Goal: Transaction & Acquisition: Purchase product/service

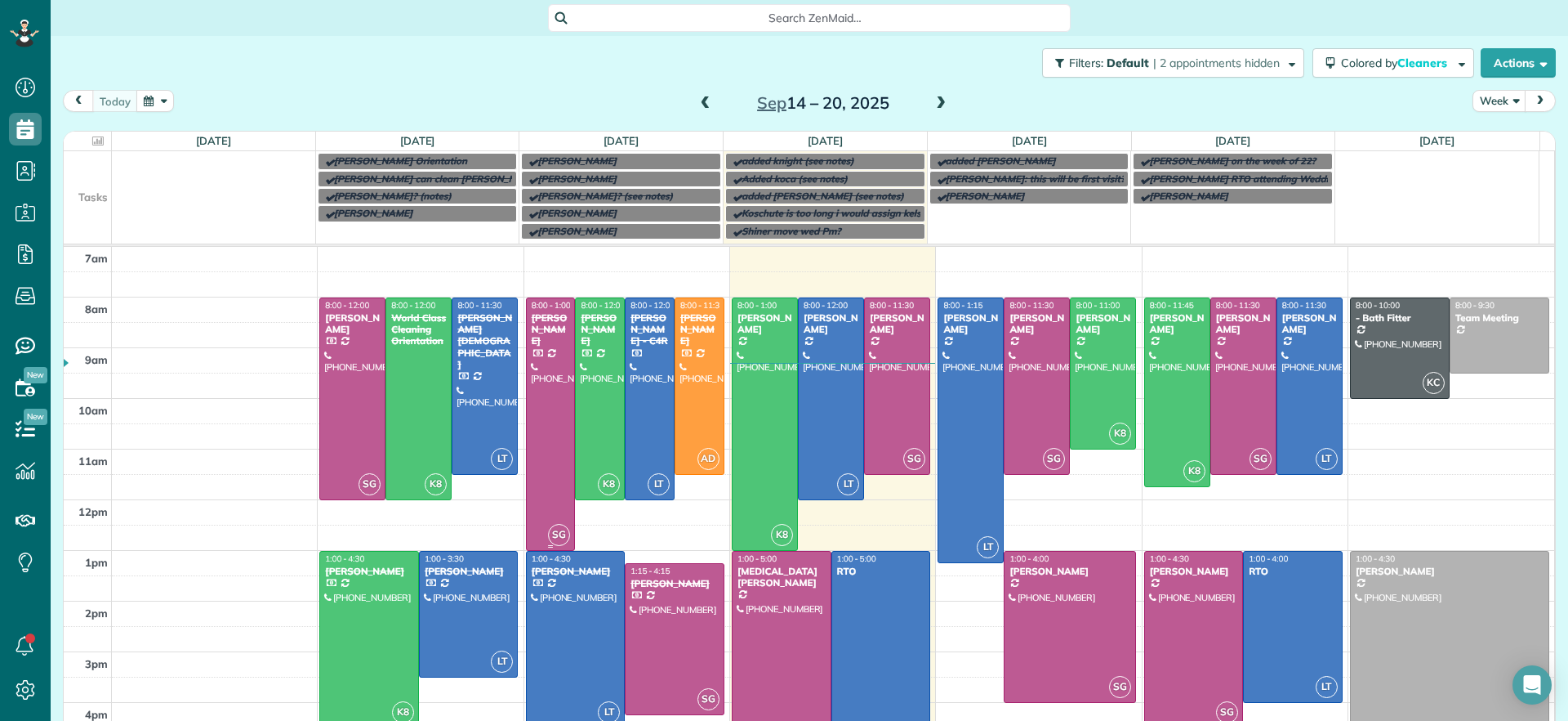
scroll to position [8, 8]
click at [757, 374] on div at bounding box center [765, 424] width 65 height 252
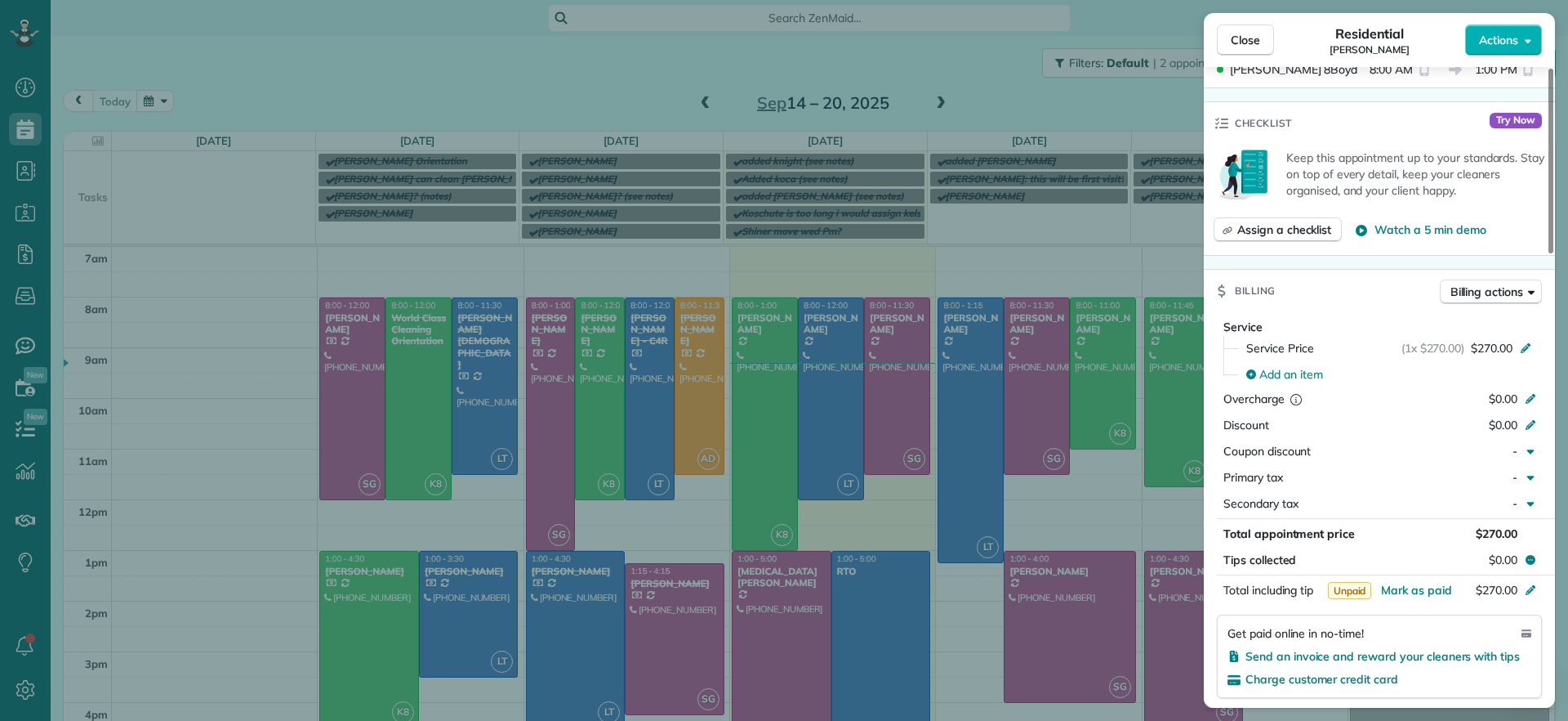
scroll to position [720, 0]
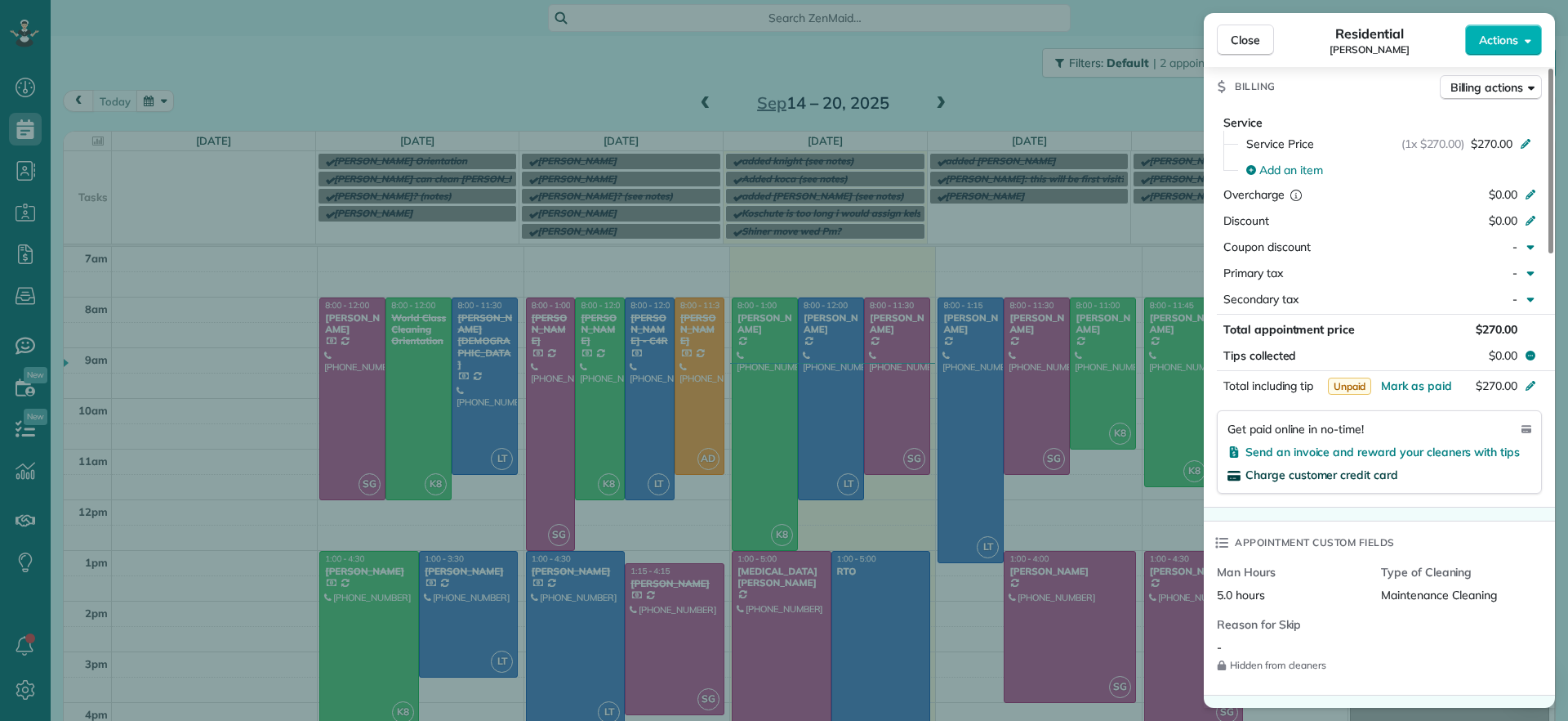
click at [1363, 477] on span "Charge customer credit card" at bounding box center [1322, 474] width 153 height 14
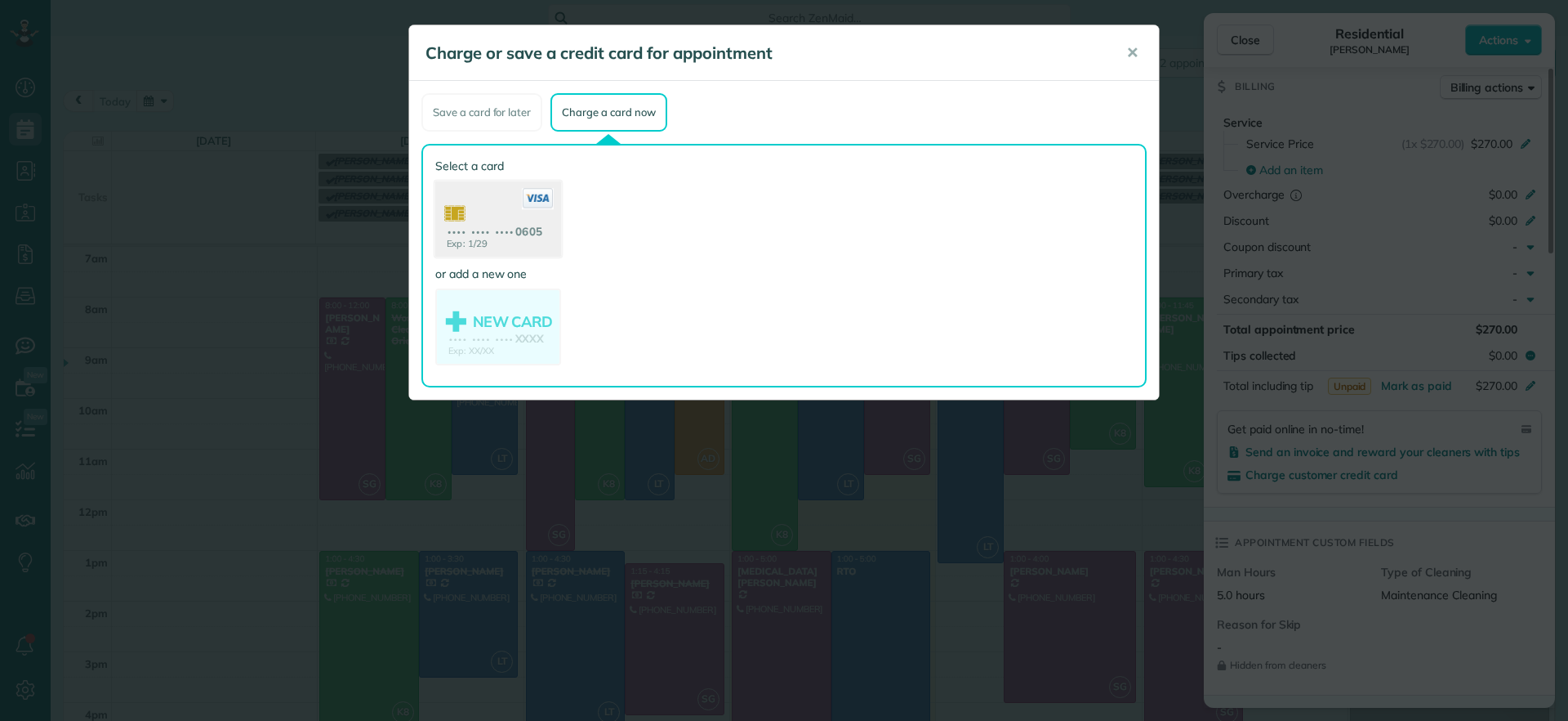
click at [518, 231] on use at bounding box center [498, 221] width 126 height 79
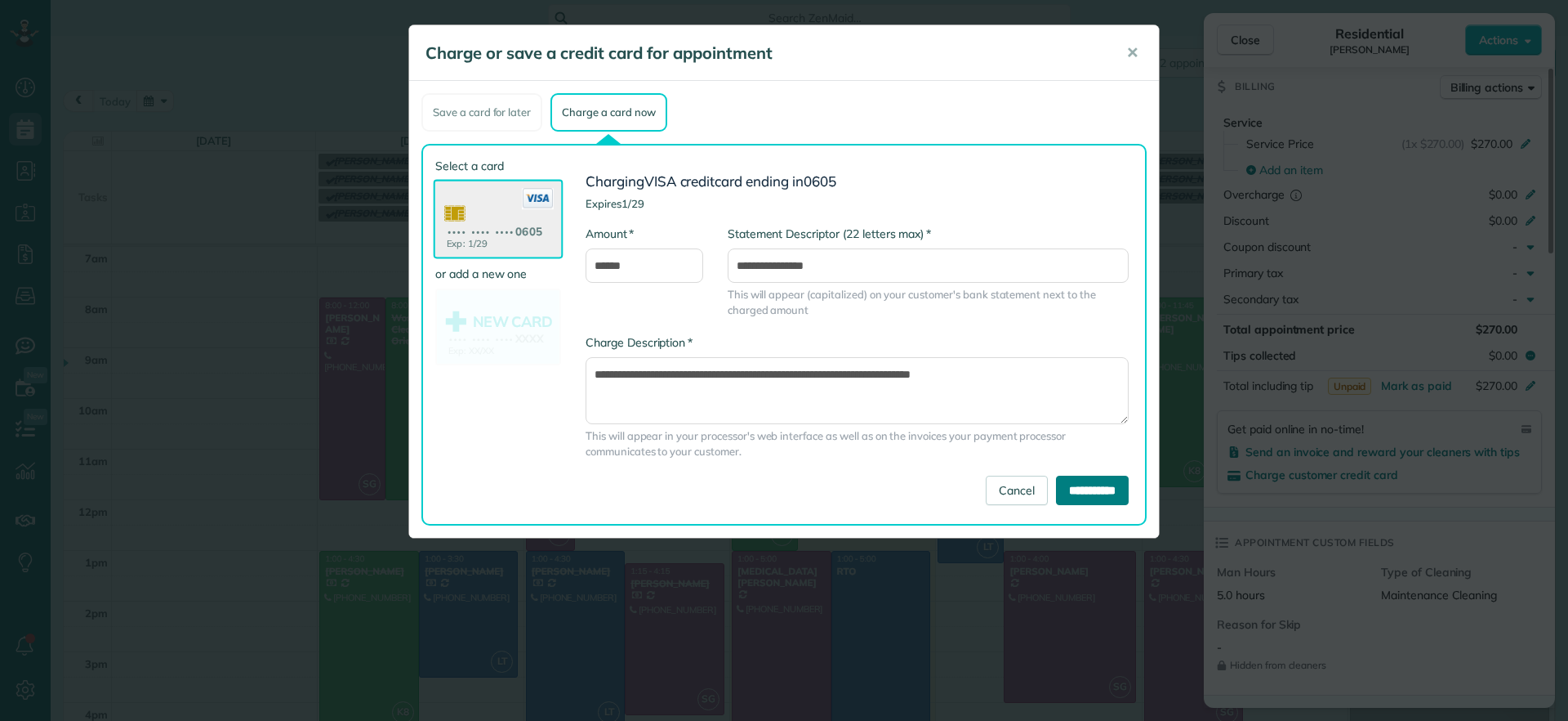
click at [1079, 496] on input "**********" at bounding box center [1092, 490] width 73 height 30
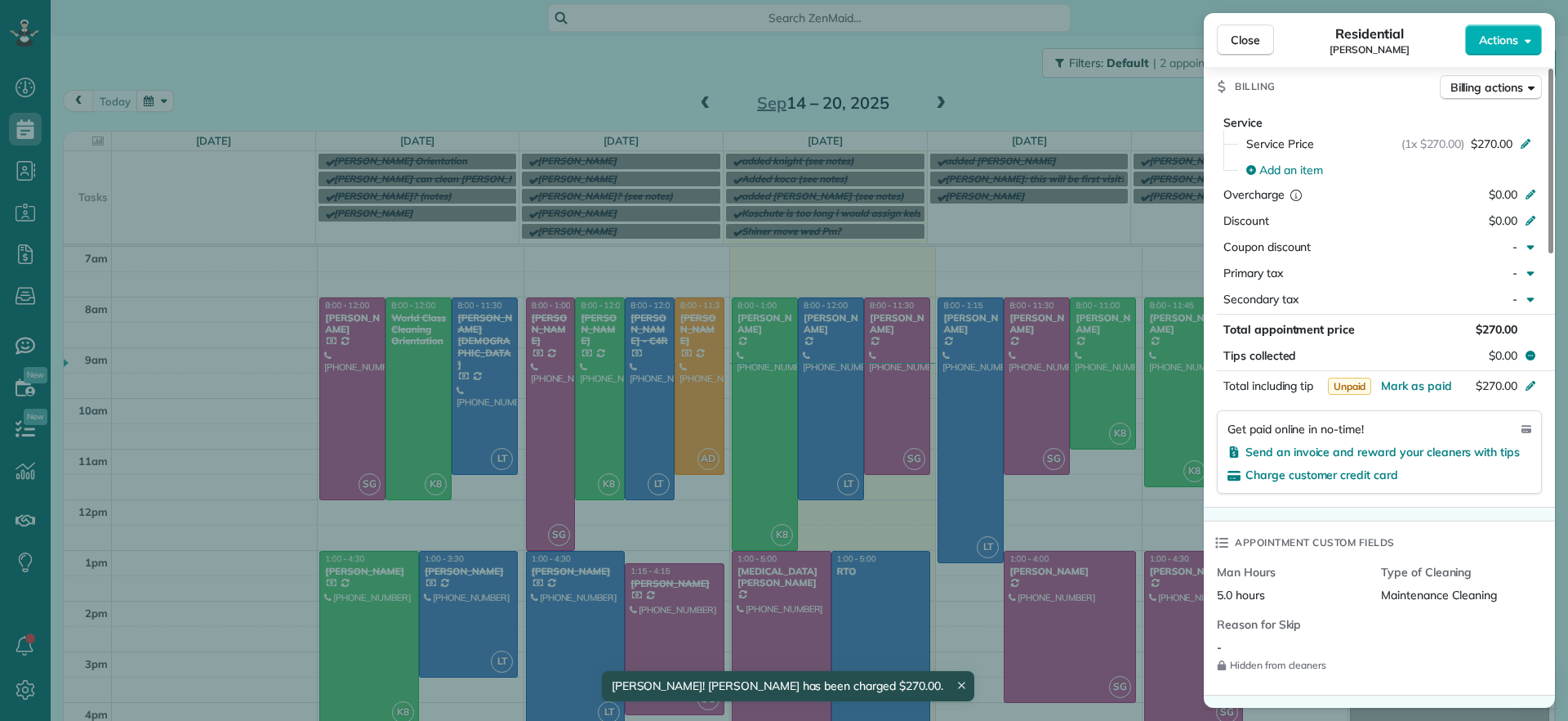
click at [819, 418] on div "Close Residential [PERSON_NAME] Actions Status Active [PERSON_NAME] · Open prof…" at bounding box center [784, 360] width 1568 height 721
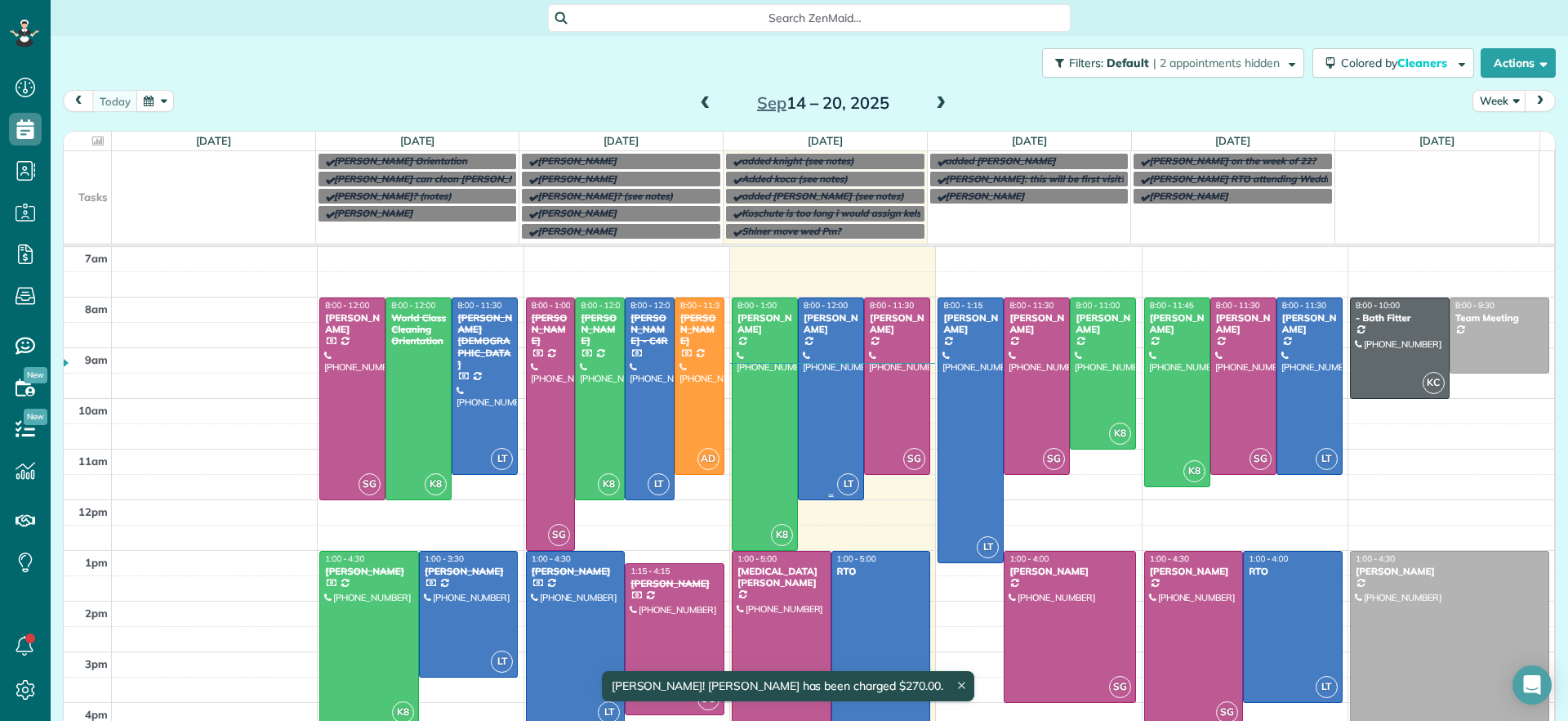
click at [818, 427] on div at bounding box center [831, 398] width 65 height 201
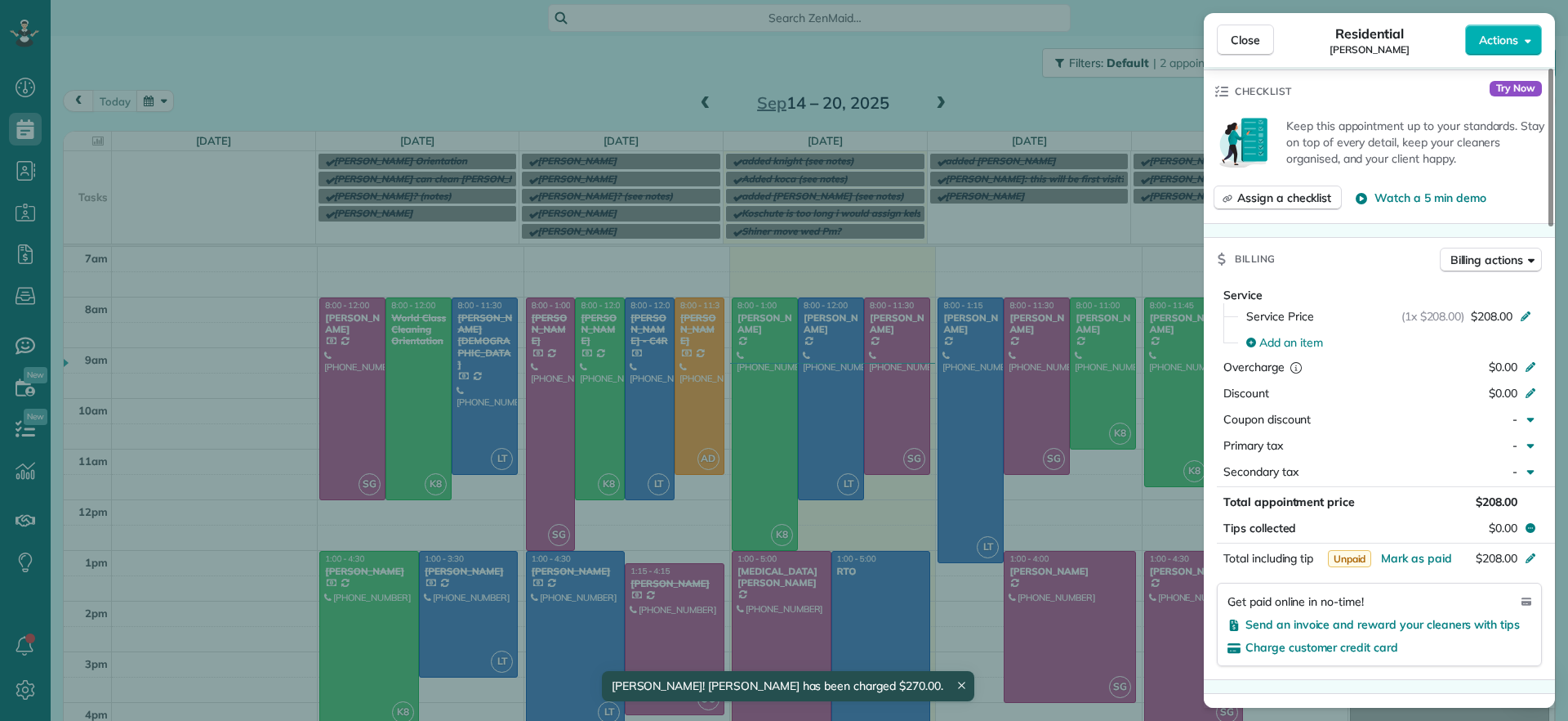
scroll to position [613, 0]
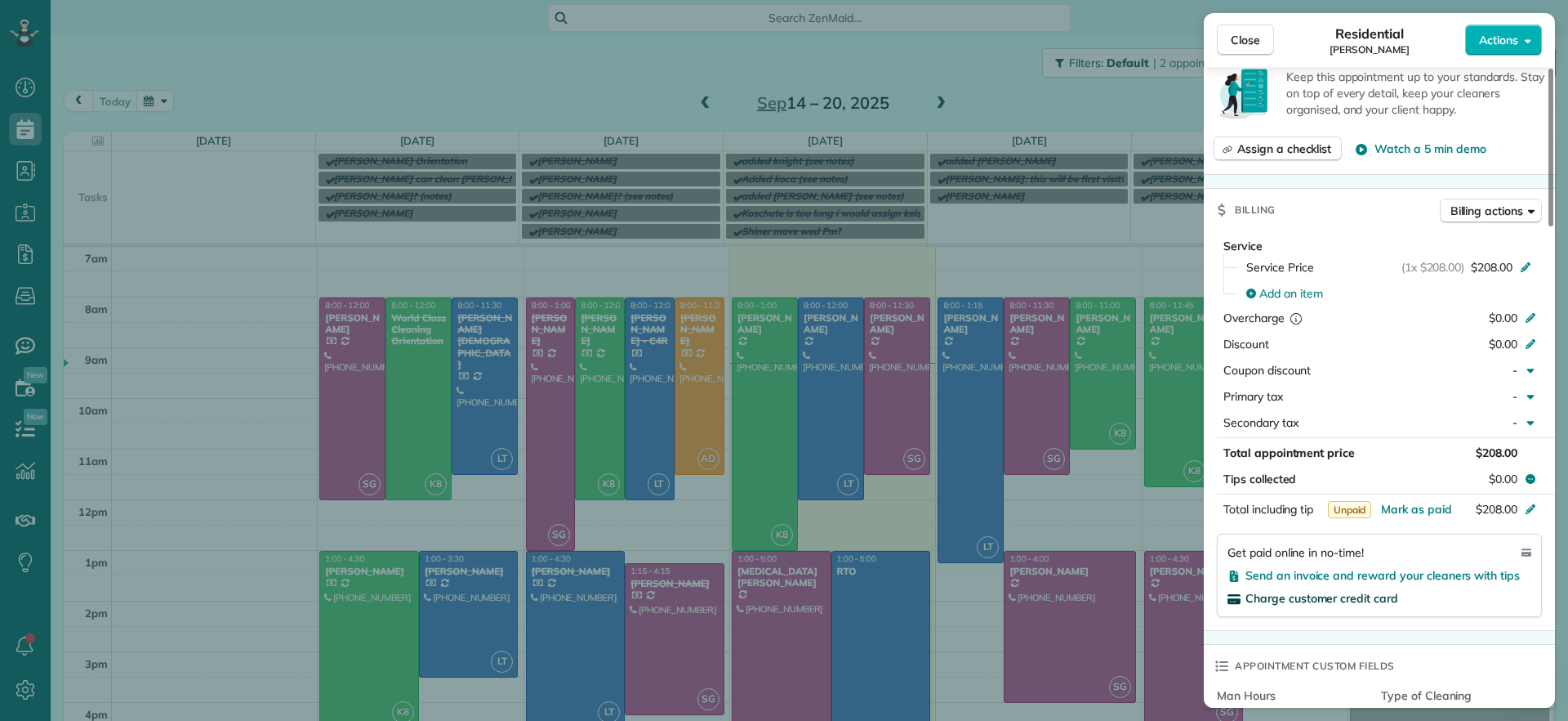
click at [1384, 591] on span "Charge customer credit card" at bounding box center [1322, 598] width 153 height 14
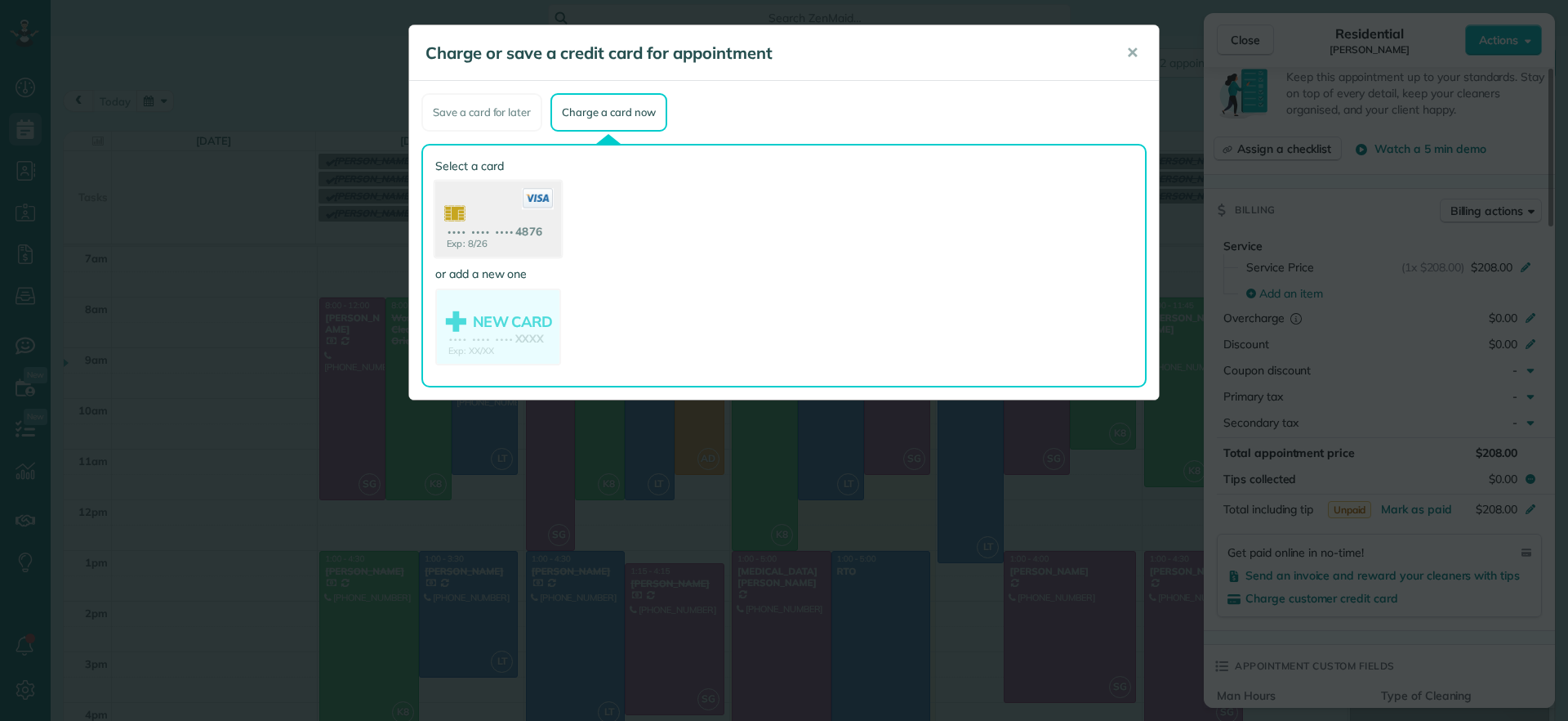
click at [474, 206] on use at bounding box center [498, 221] width 126 height 79
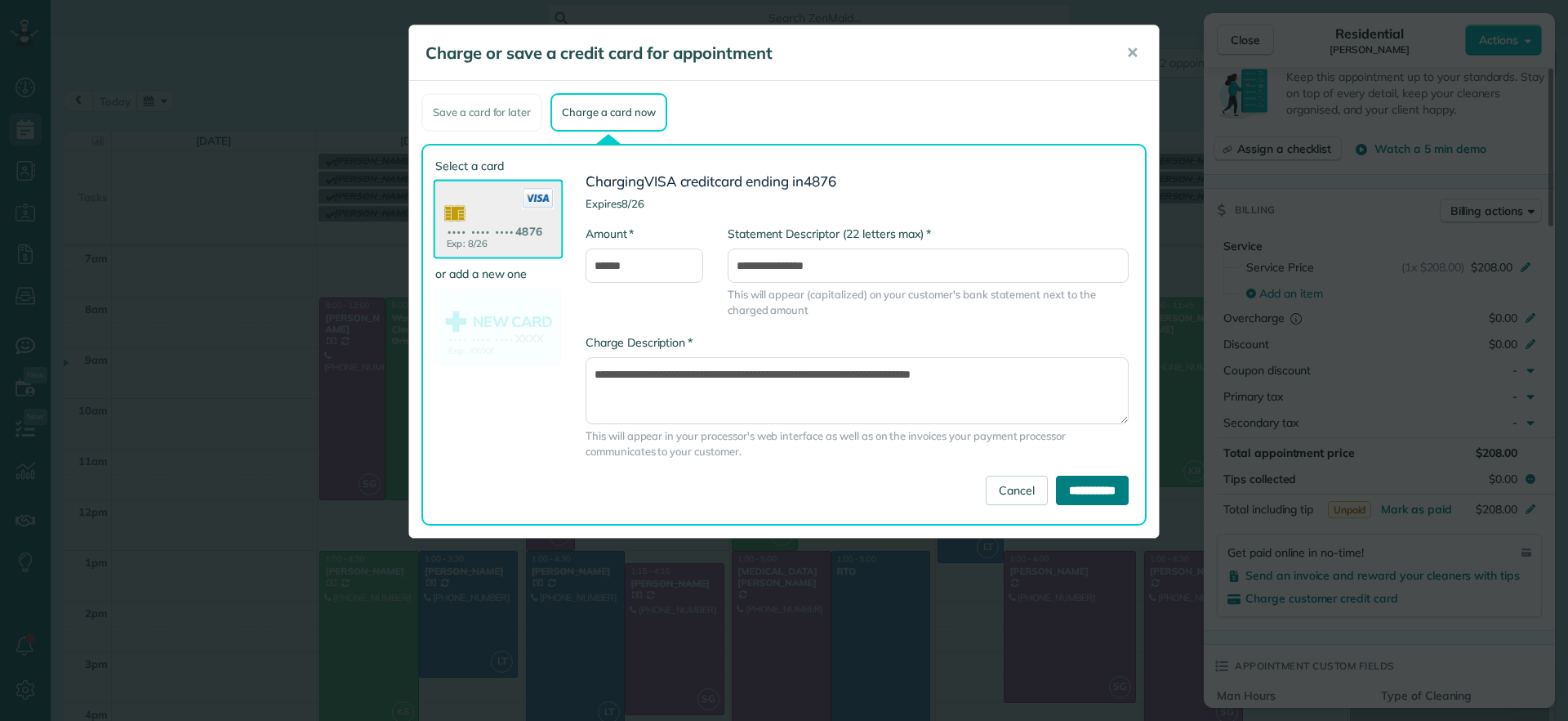
click at [1095, 487] on input "**********" at bounding box center [1092, 490] width 73 height 30
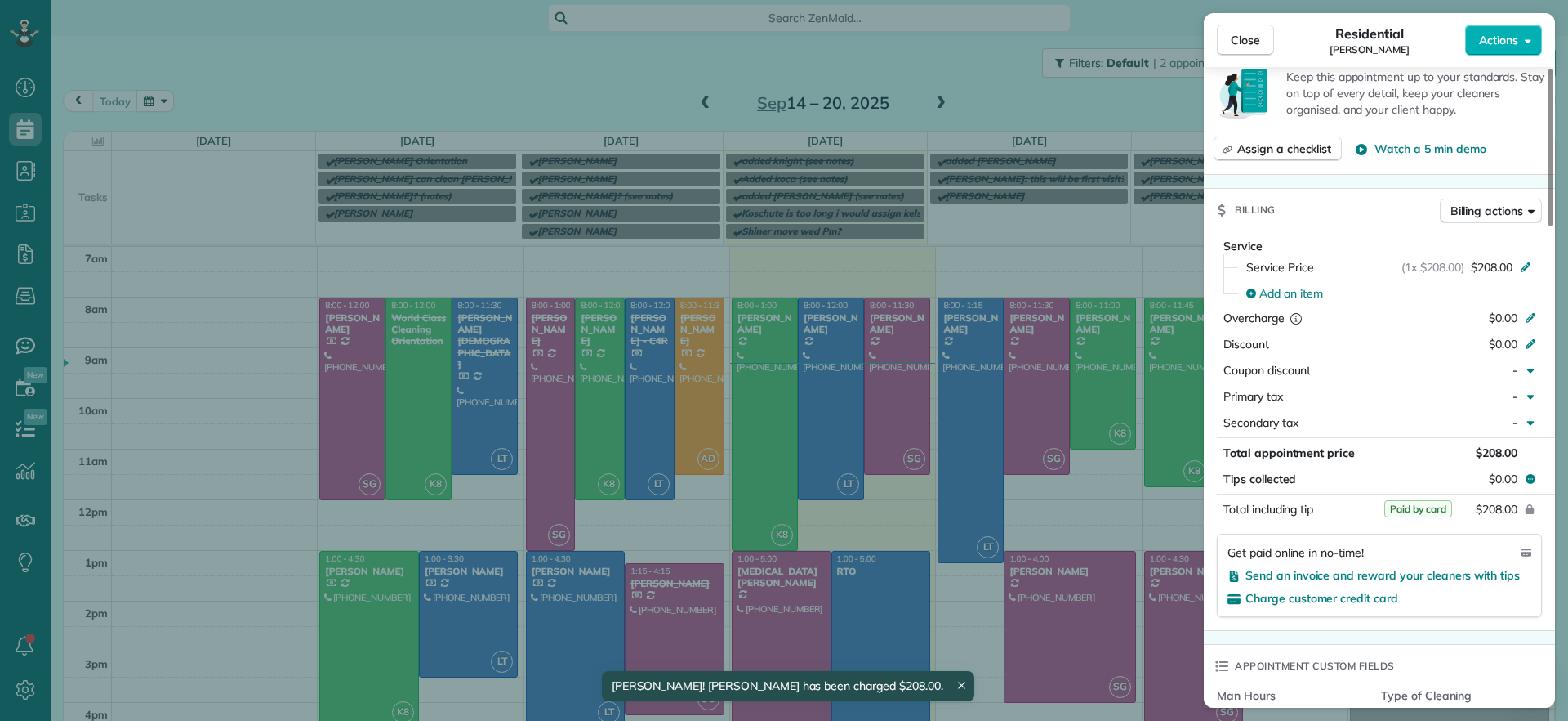
click at [878, 463] on div "Close Residential [PERSON_NAME] Actions Status Active [PERSON_NAME] · Open prof…" at bounding box center [784, 360] width 1568 height 721
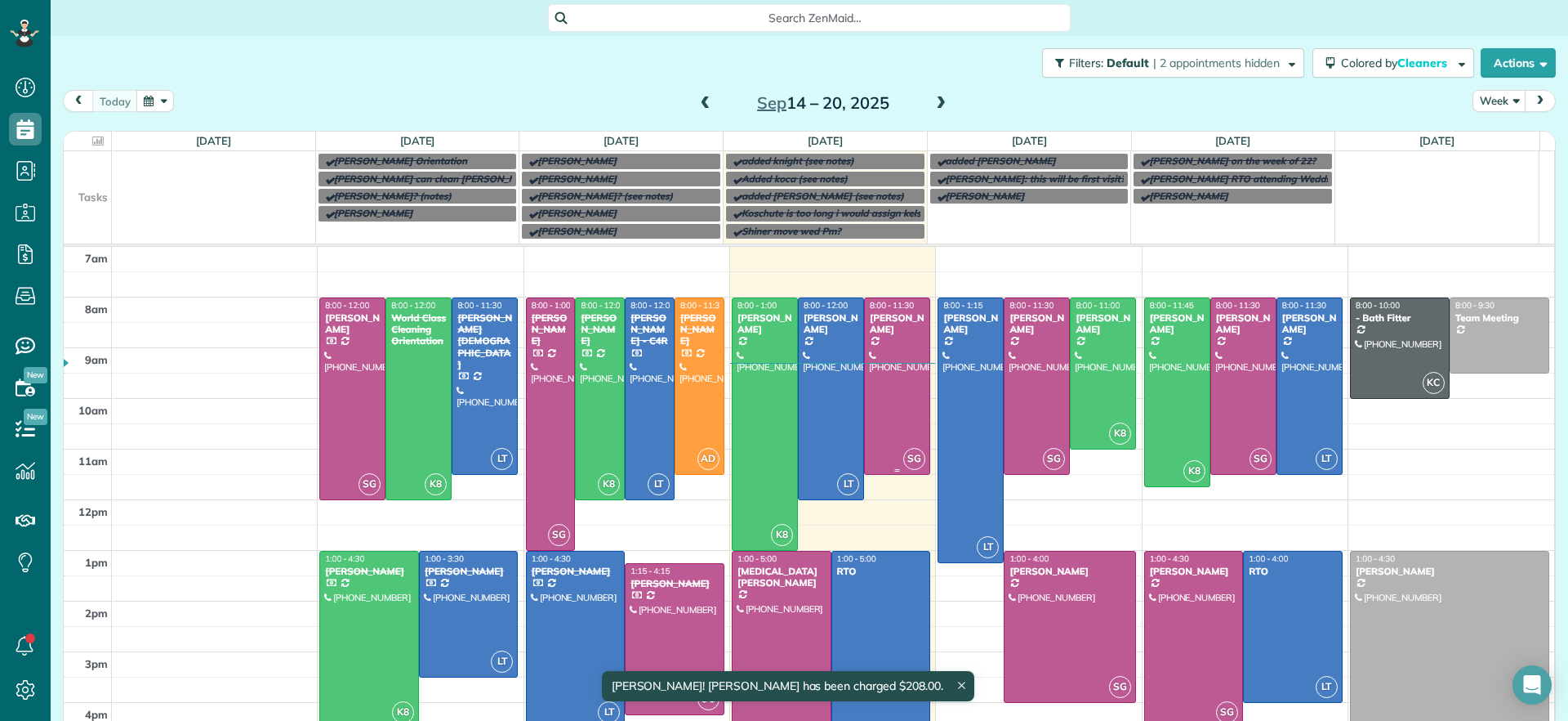
click at [883, 426] on div at bounding box center [897, 386] width 65 height 176
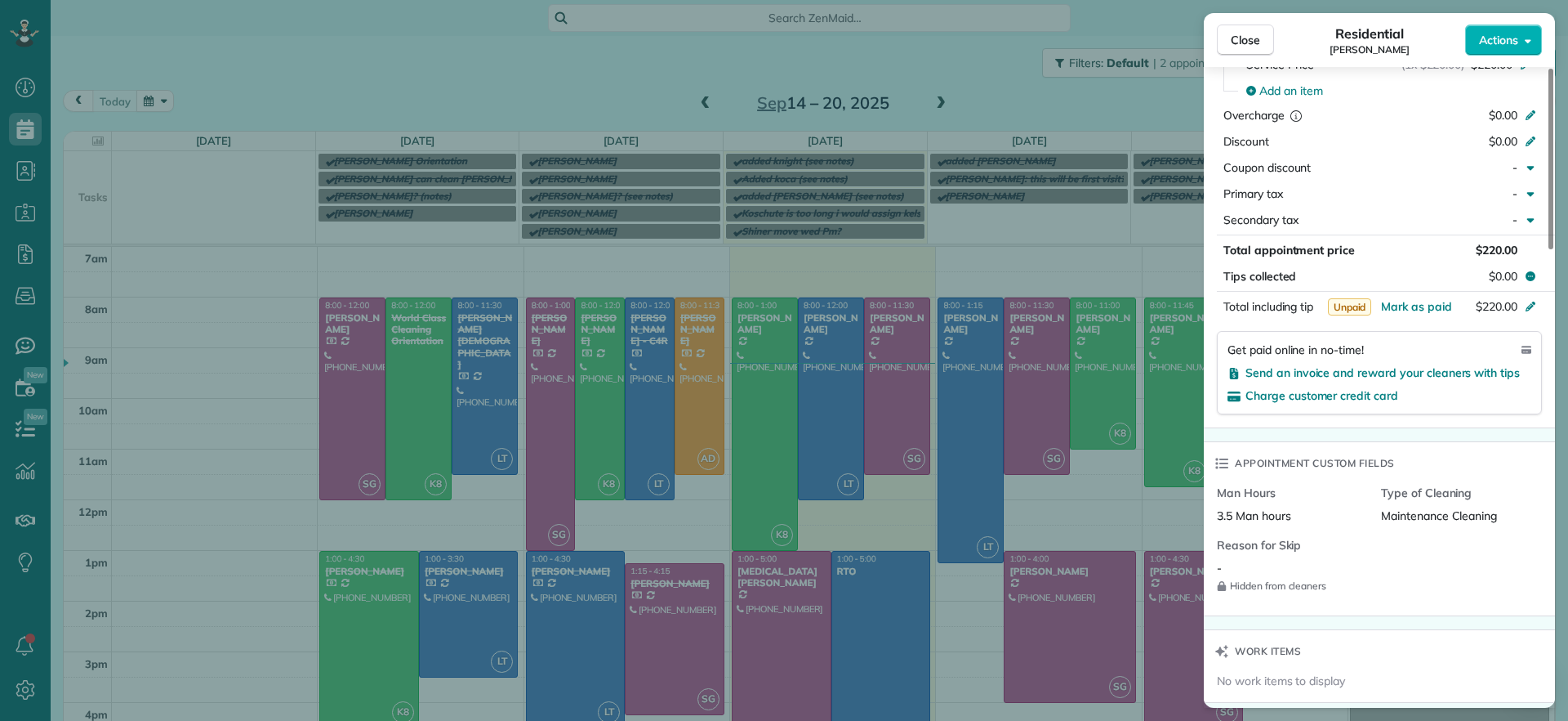
scroll to position [711, 0]
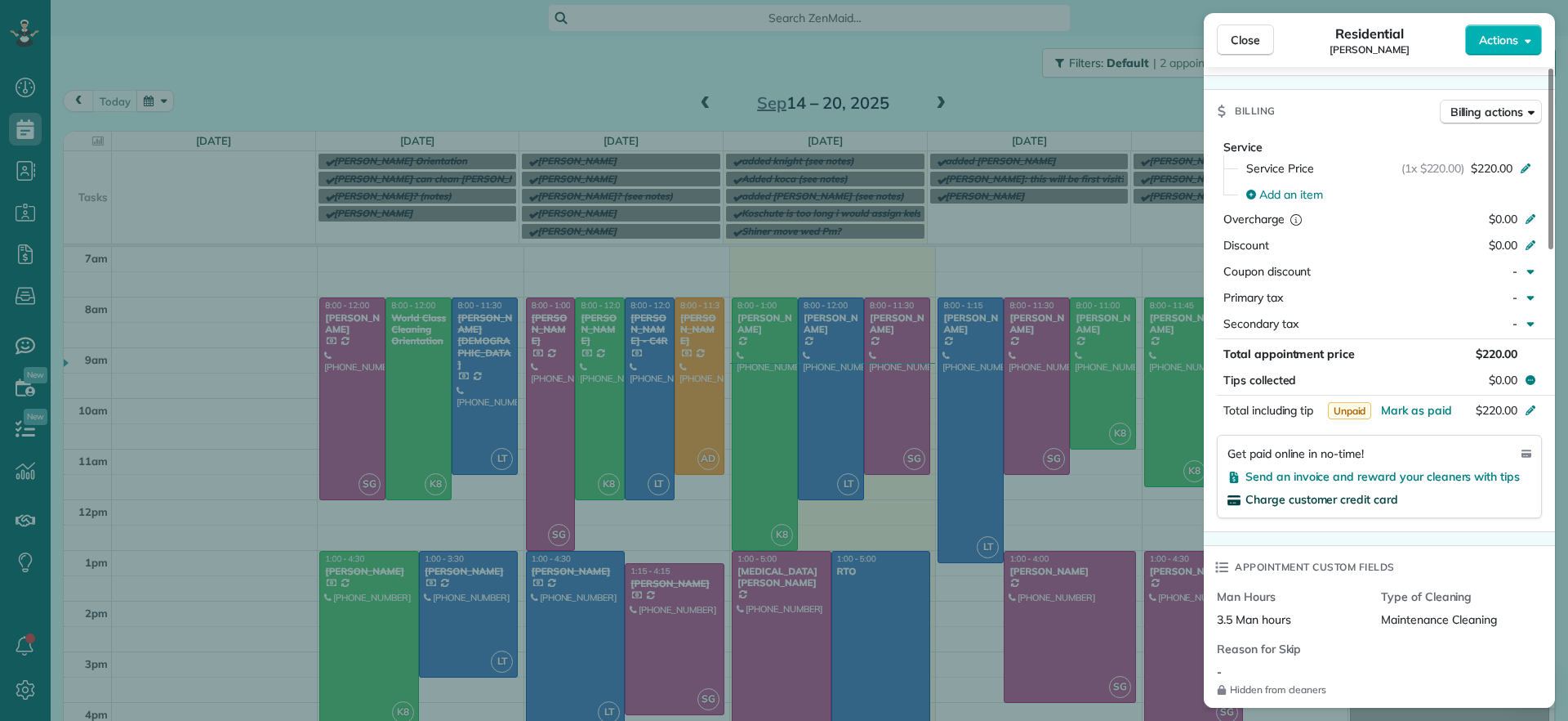
click at [1345, 492] on span "Charge customer credit card" at bounding box center [1322, 498] width 153 height 14
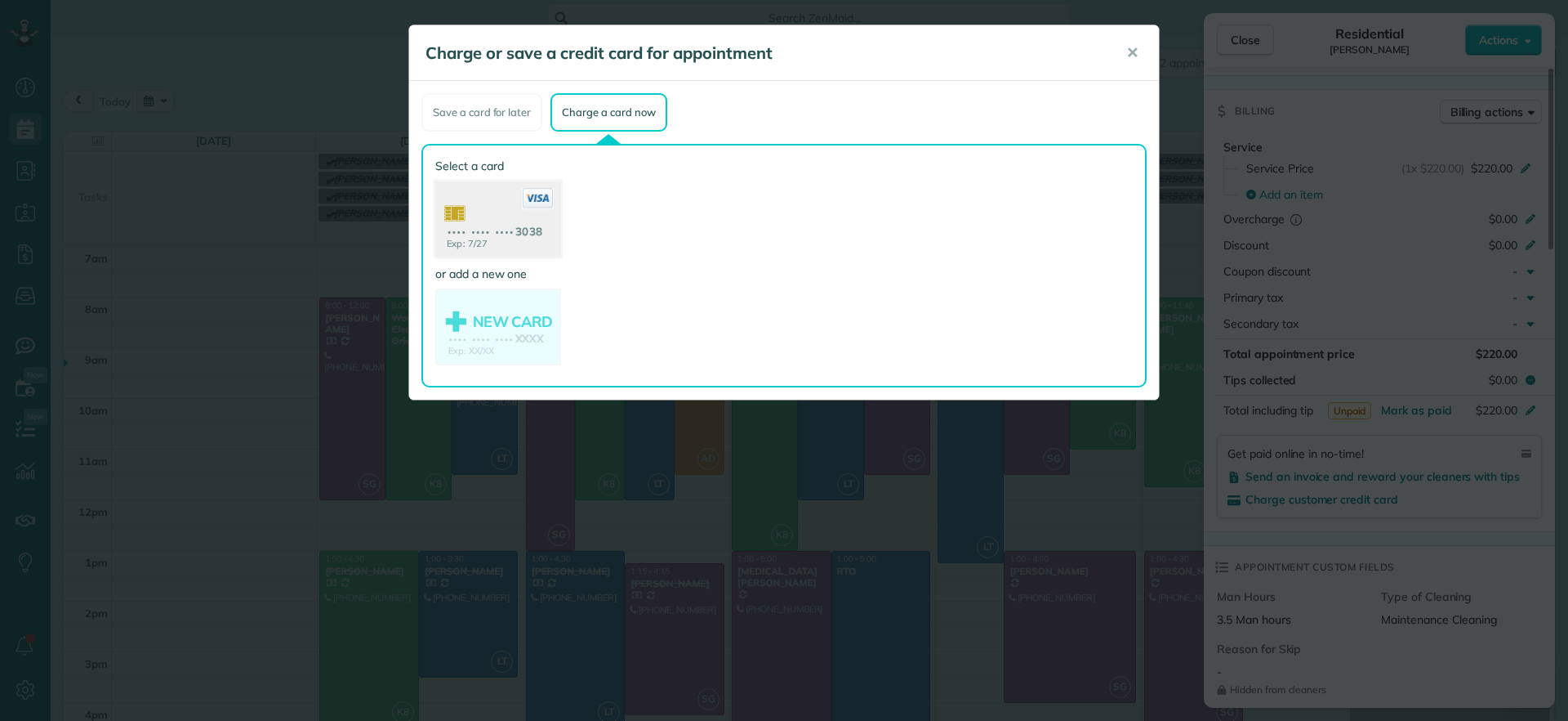
click at [519, 245] on use at bounding box center [498, 221] width 126 height 79
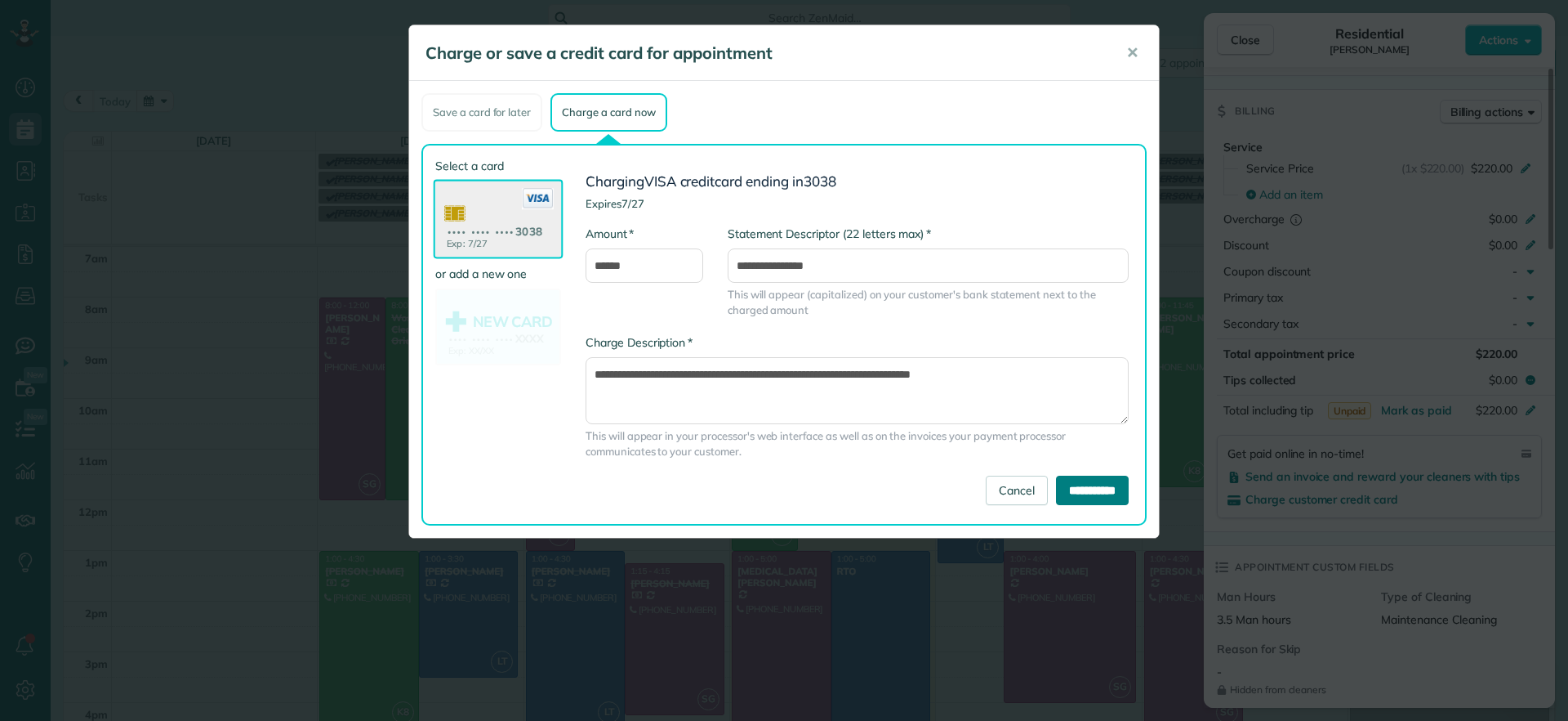
click at [1108, 498] on input "**********" at bounding box center [1092, 490] width 73 height 30
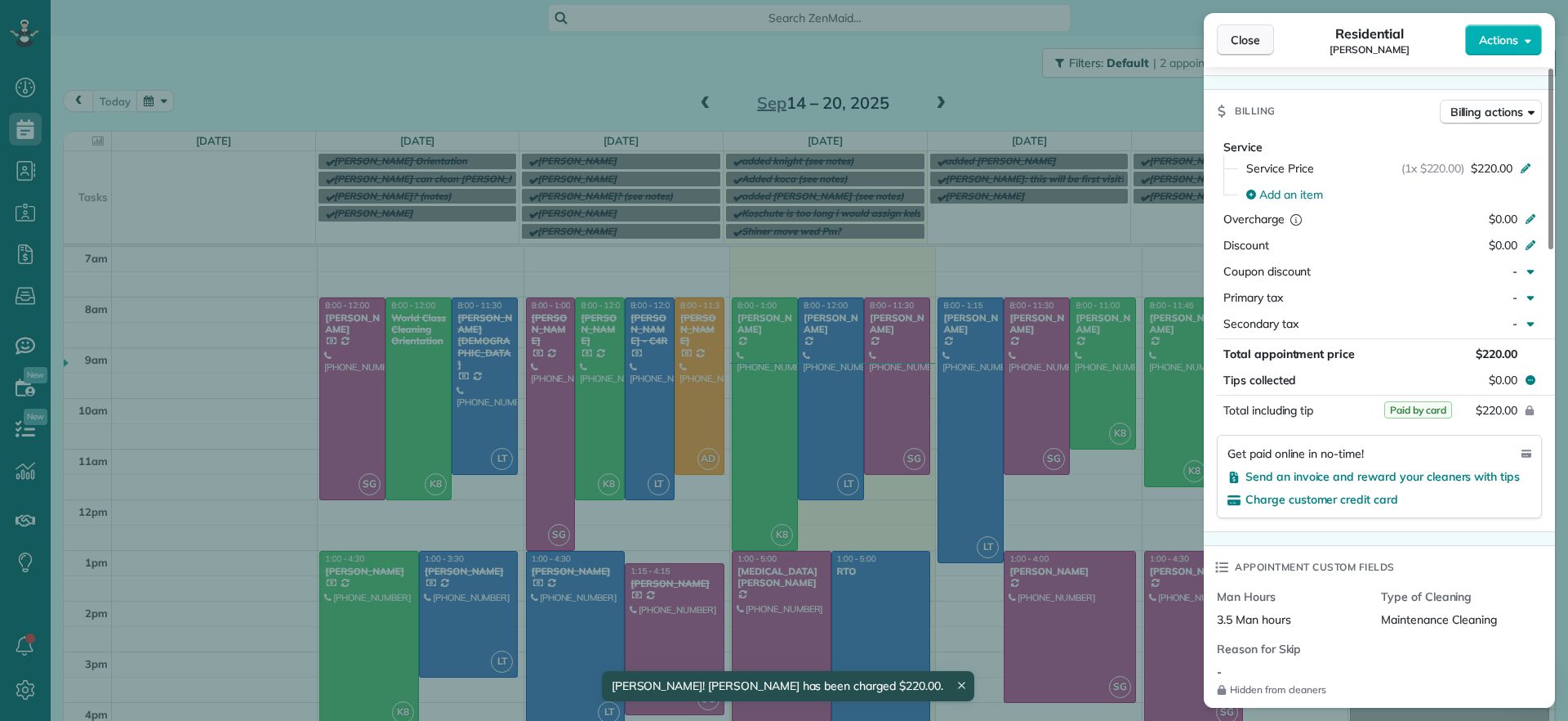
click at [1253, 50] on button "Close" at bounding box center [1245, 40] width 57 height 32
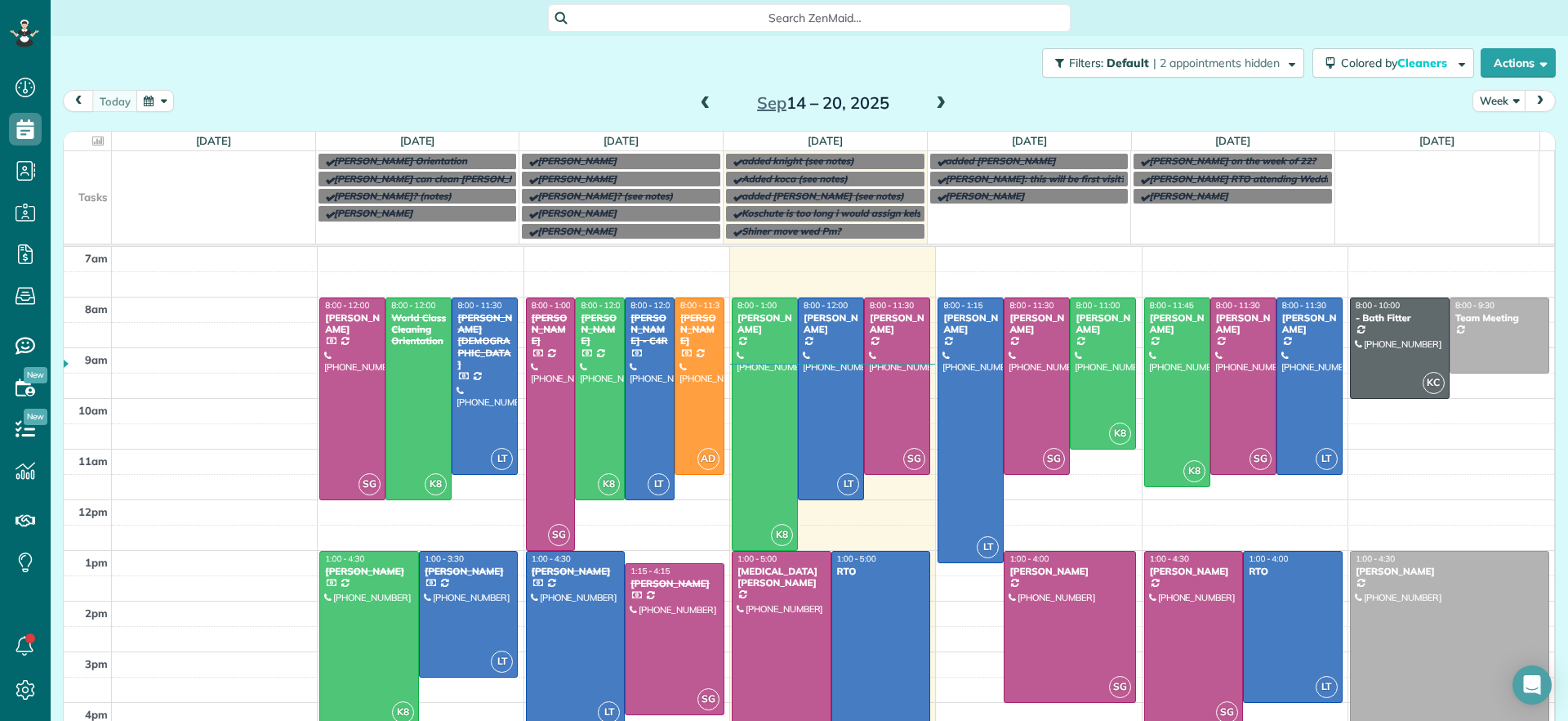
click at [931, 95] on span at bounding box center [940, 104] width 18 height 25
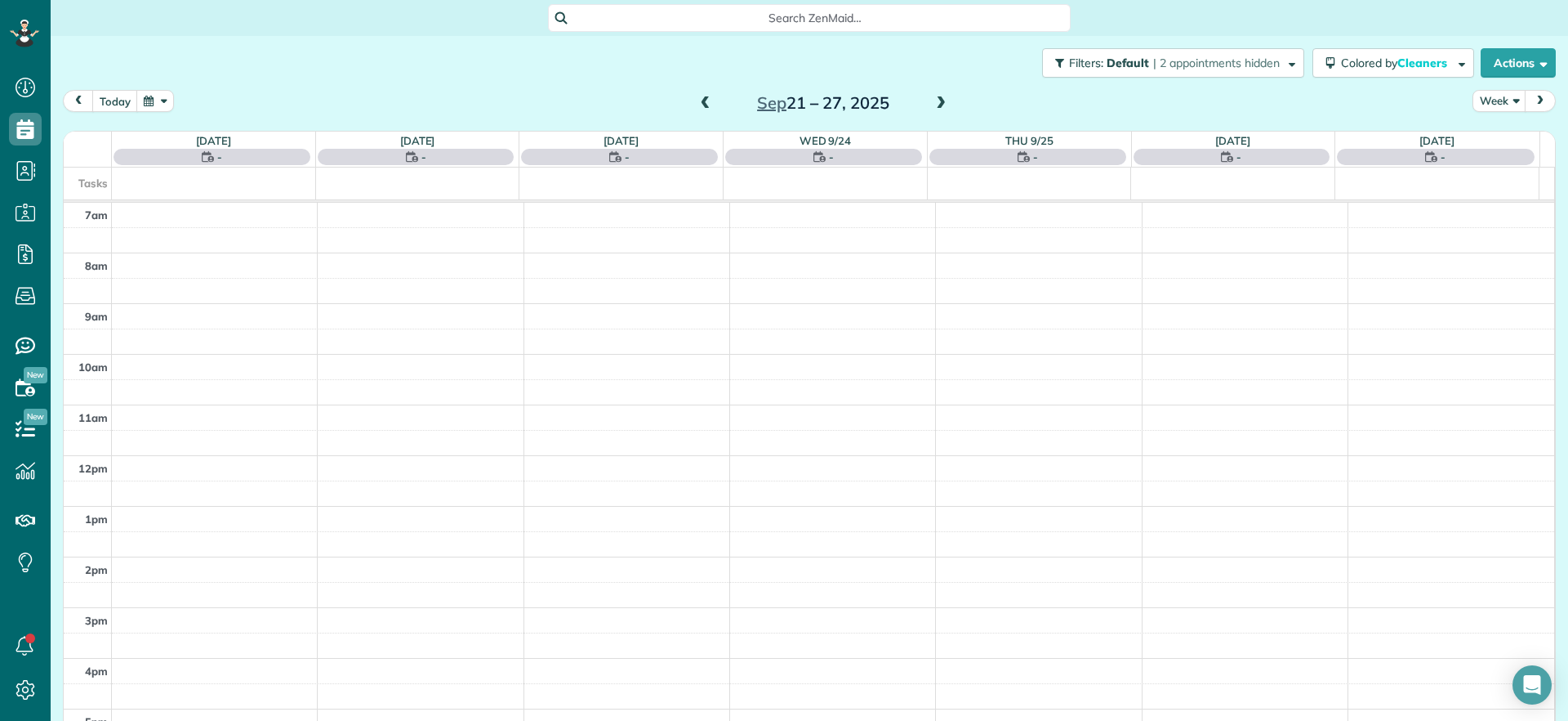
click at [697, 103] on span at bounding box center [705, 103] width 18 height 14
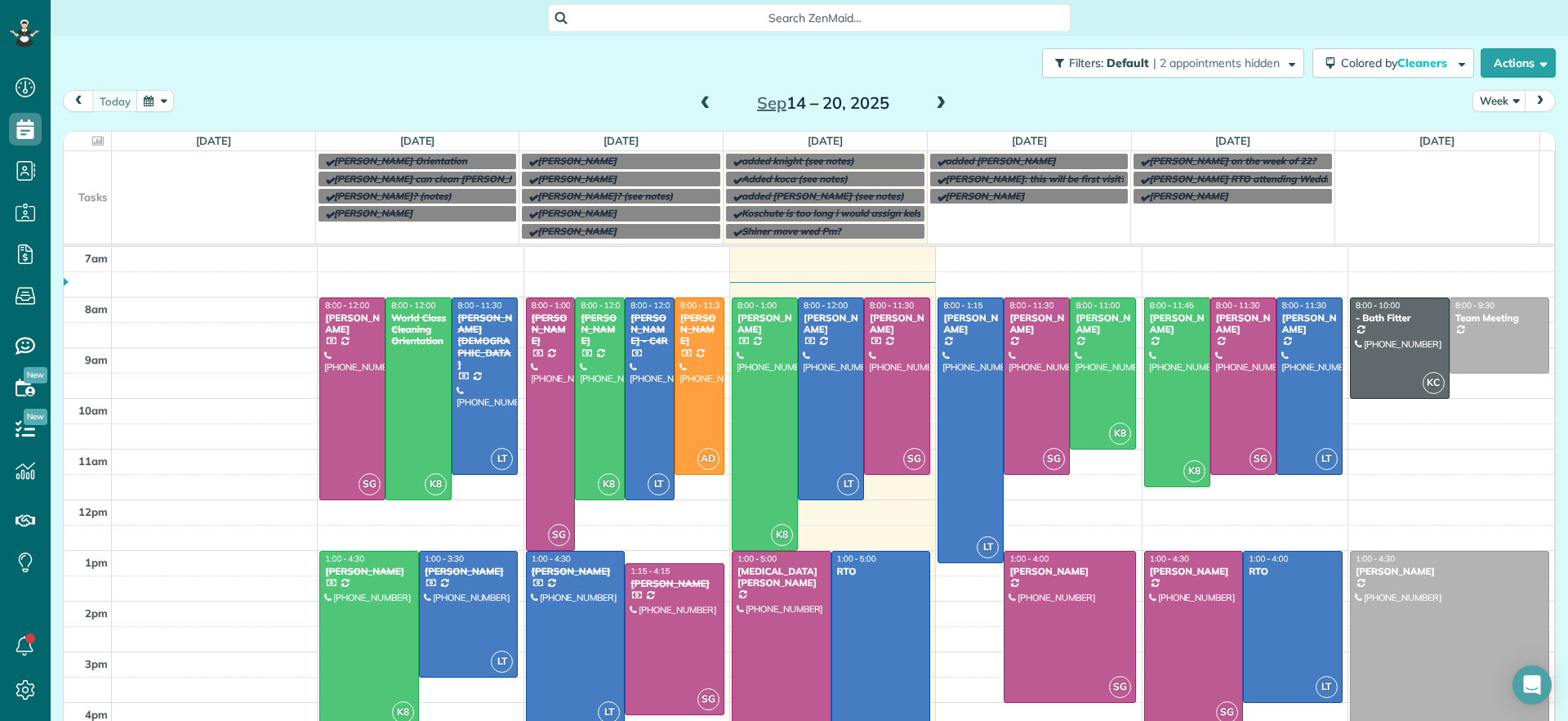
click at [931, 100] on span at bounding box center [940, 103] width 18 height 14
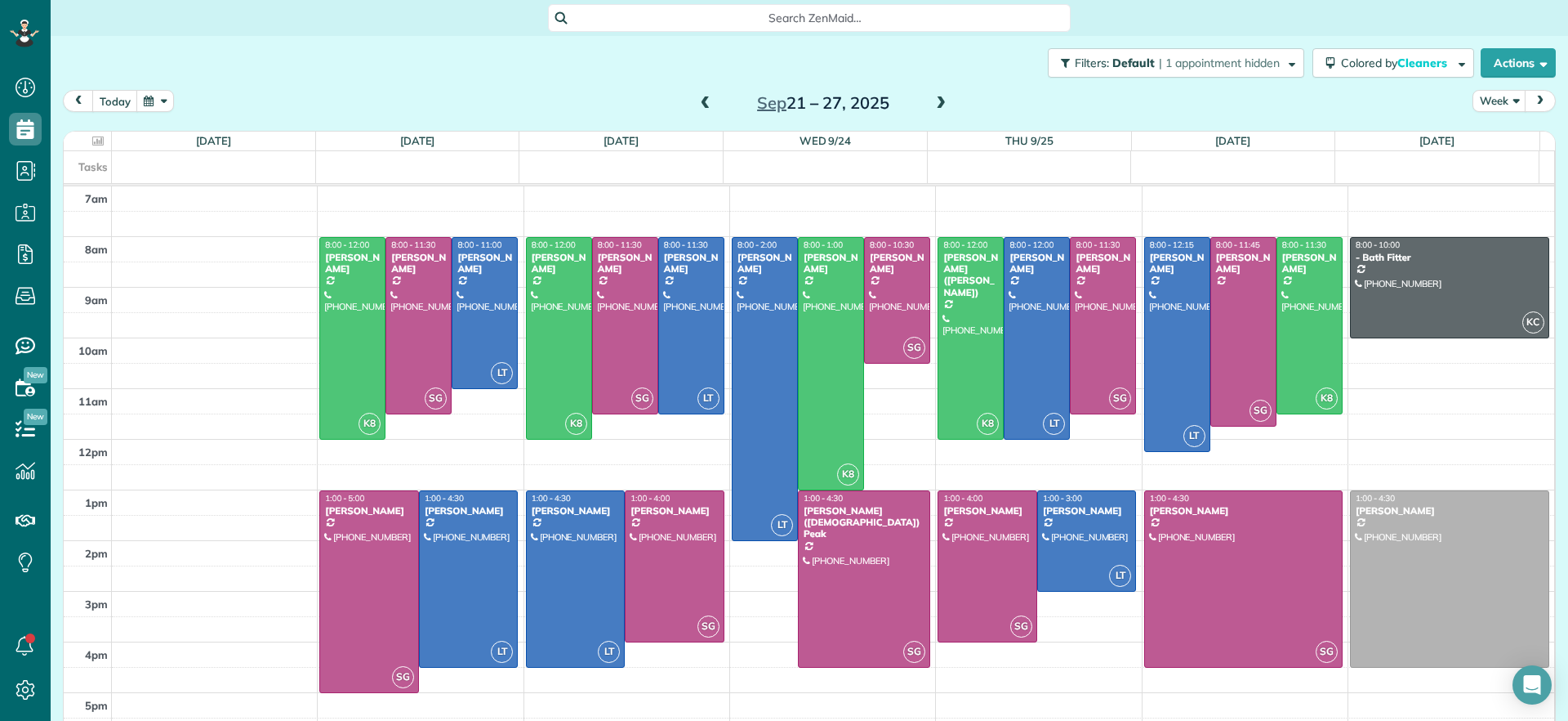
click at [677, 7] on div "Search ZenMaid…" at bounding box center [809, 17] width 523 height 28
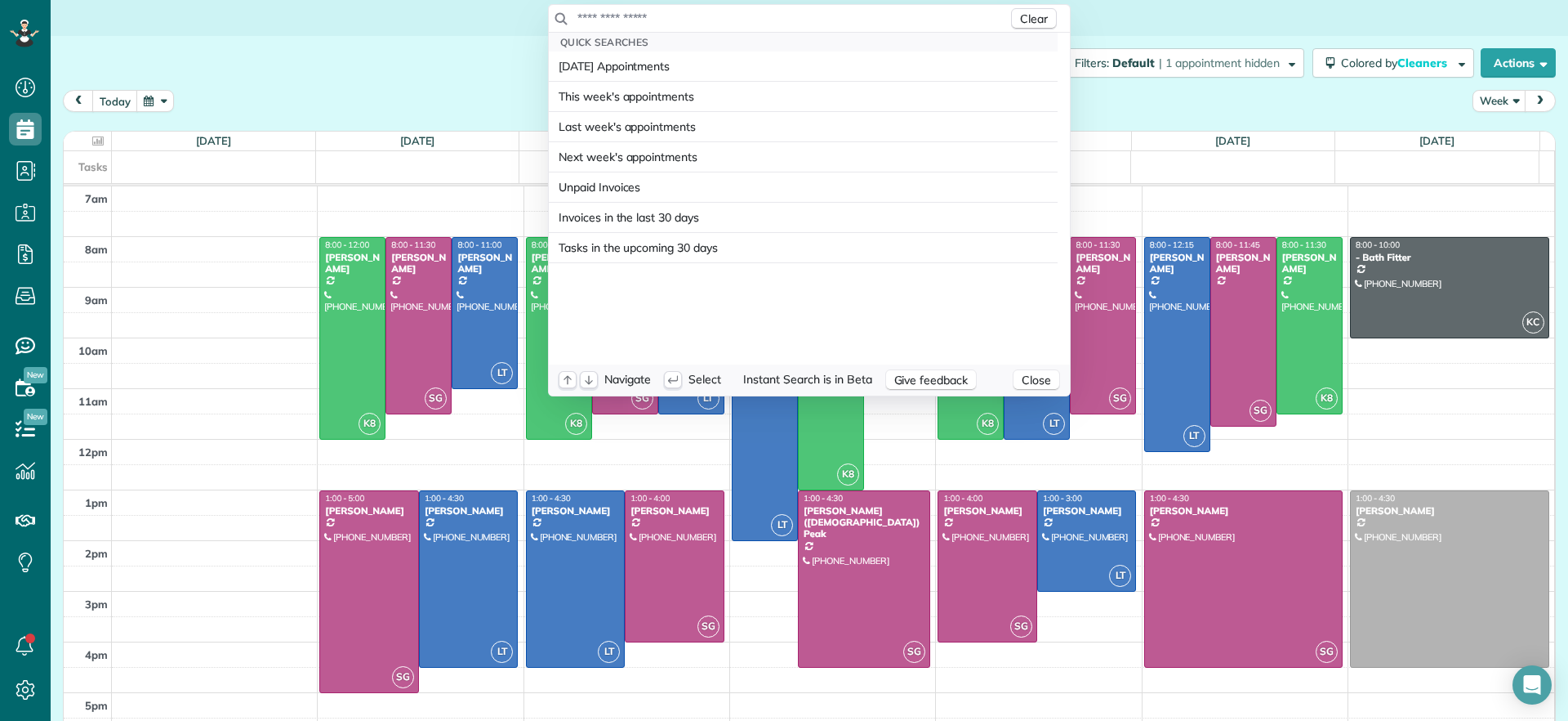
click at [684, 20] on input "text" at bounding box center [792, 17] width 431 height 16
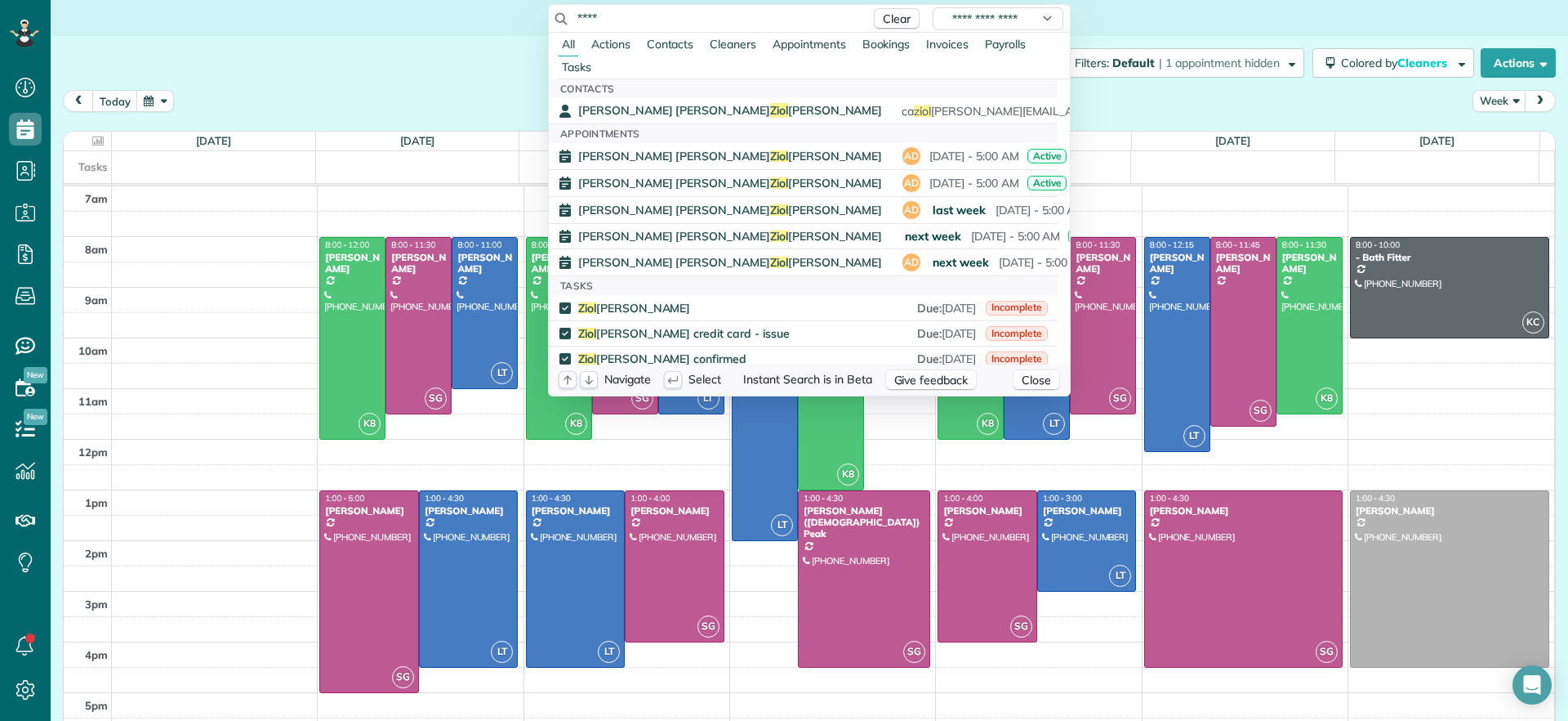
type input "****"
click at [609, 105] on span "[PERSON_NAME] [PERSON_NAME]" at bounding box center [730, 110] width 303 height 14
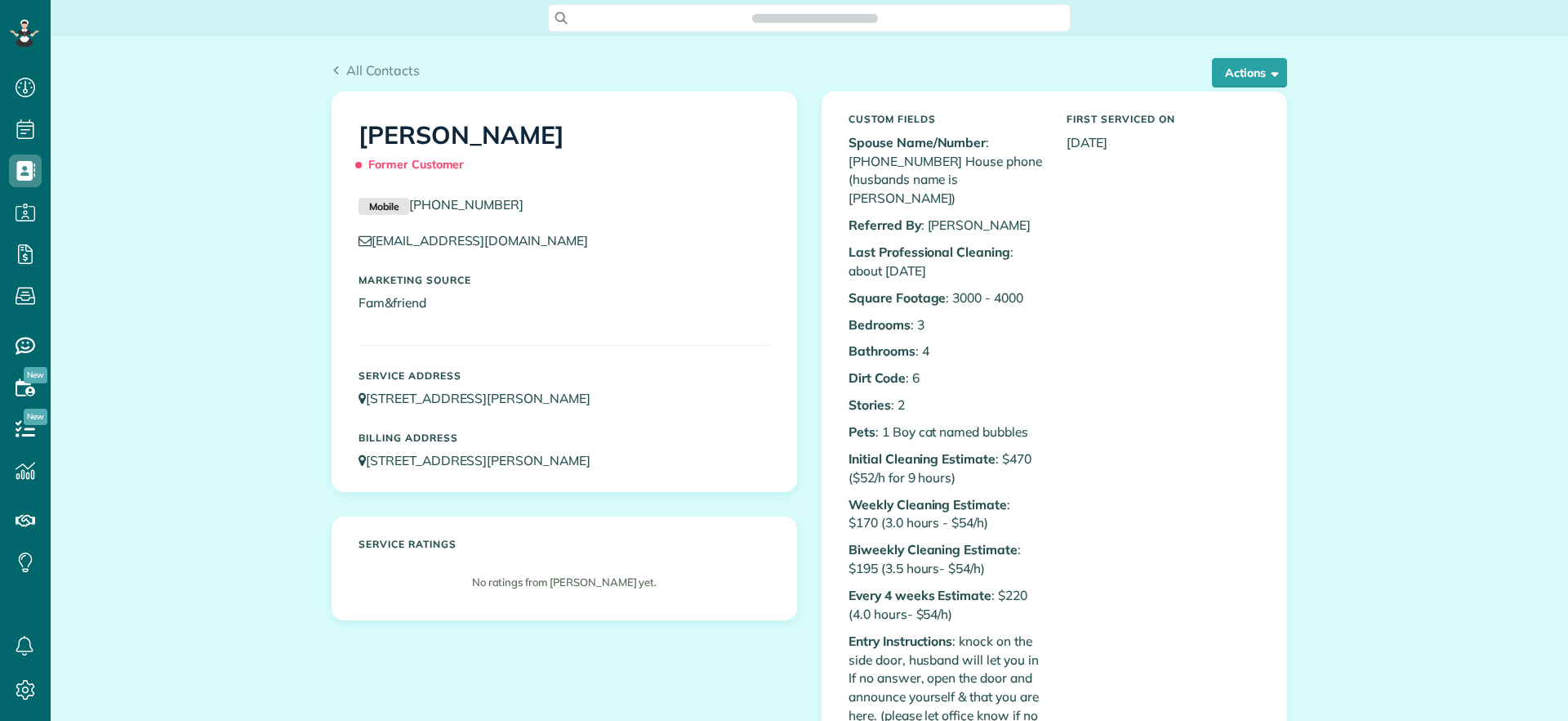
scroll to position [8, 8]
click at [406, 203] on link "Mobile (804) 337-2936" at bounding box center [441, 203] width 165 height 16
